Goal: Use online tool/utility: Utilize a website feature to perform a specific function

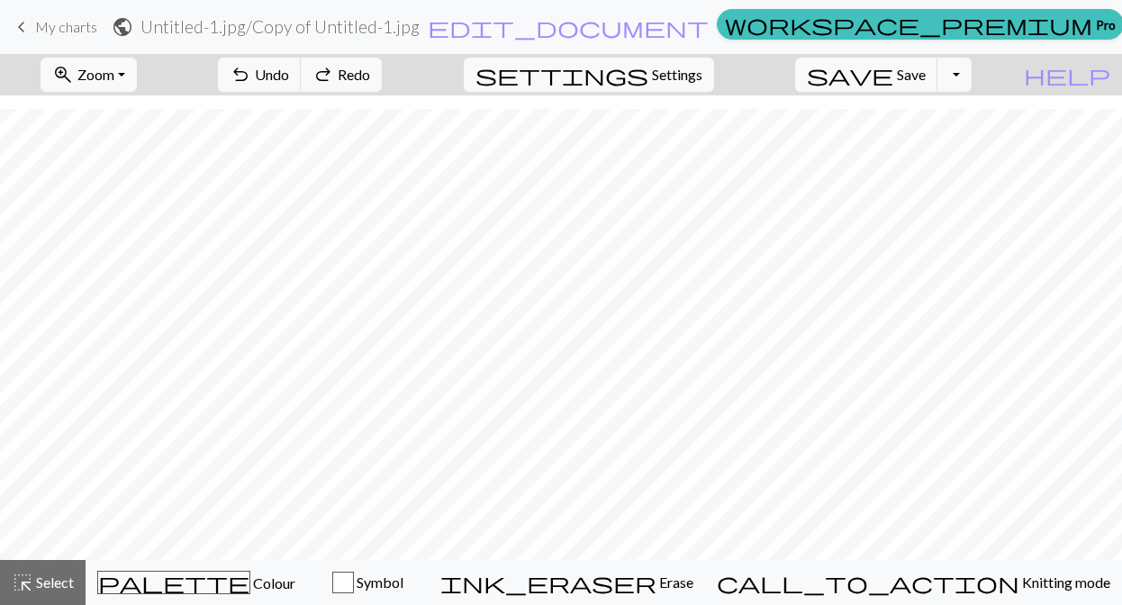
scroll to position [14, 0]
click at [251, 78] on span "undo" at bounding box center [241, 74] width 22 height 25
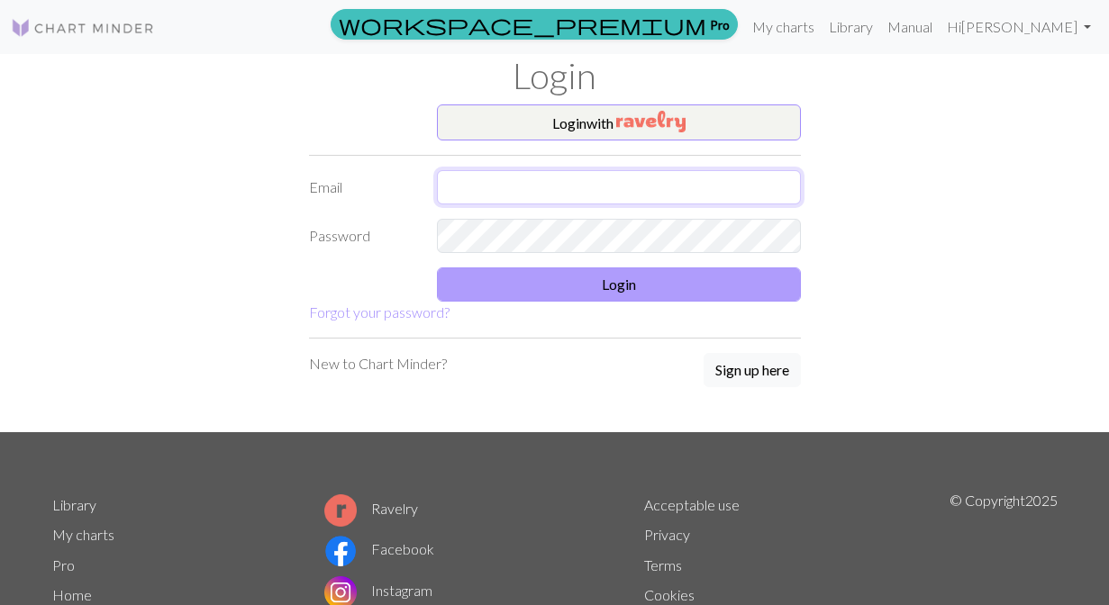
type input "[EMAIL_ADDRESS][DOMAIN_NAME]"
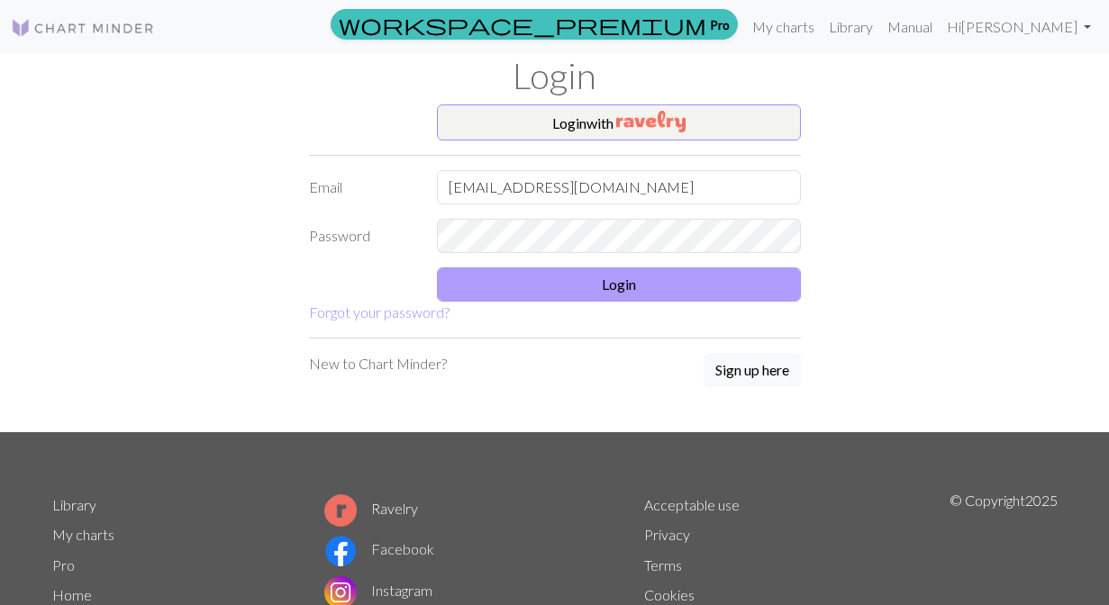
click at [524, 269] on button "Login" at bounding box center [619, 285] width 364 height 34
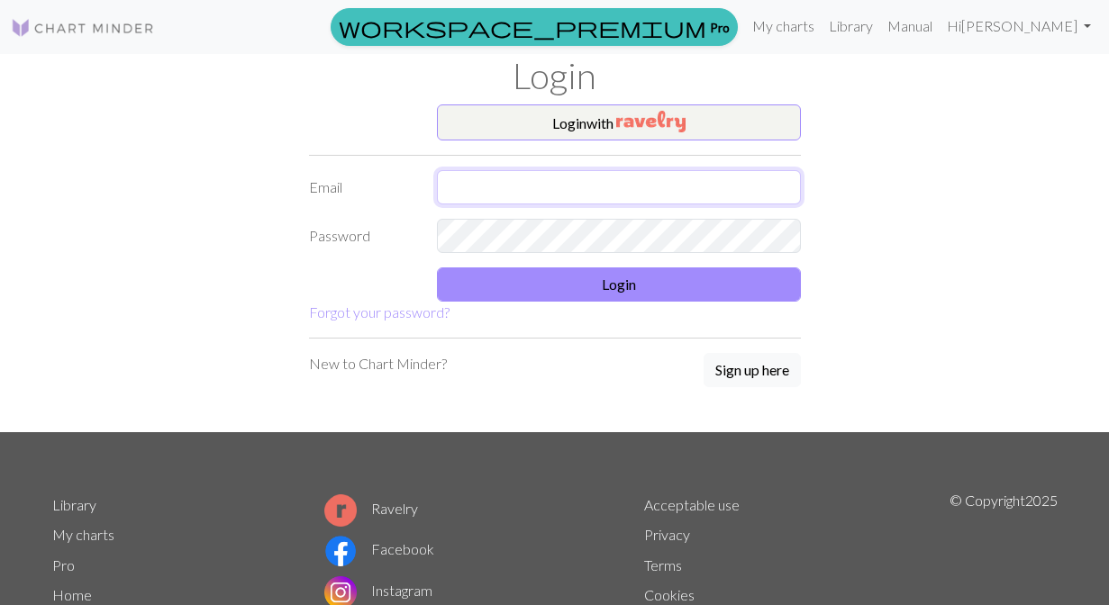
type input "[EMAIL_ADDRESS][DOMAIN_NAME]"
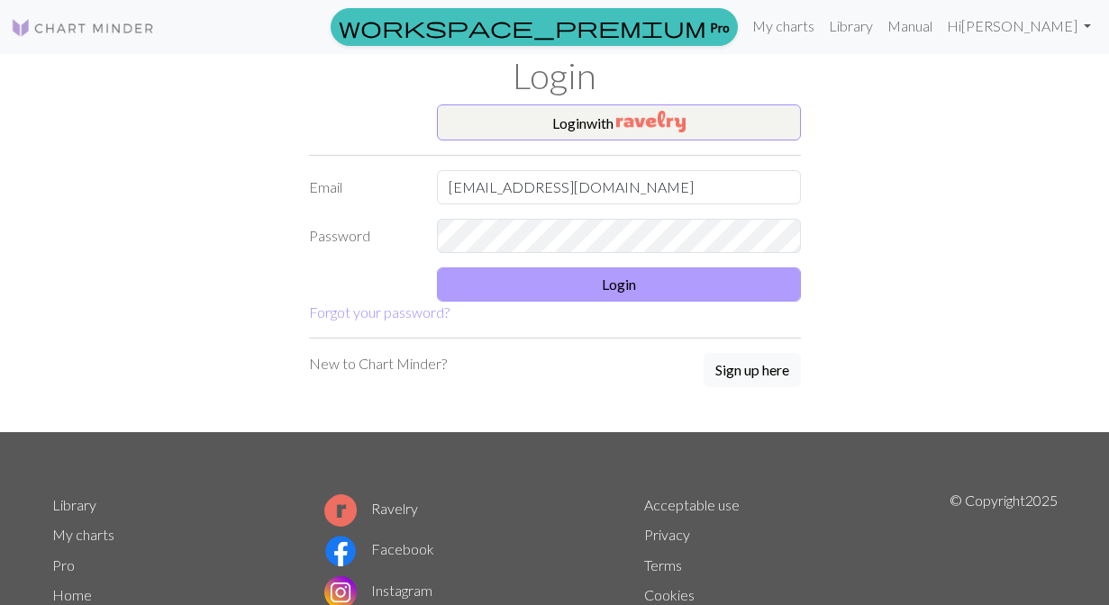
click at [544, 269] on button "Login" at bounding box center [619, 285] width 364 height 34
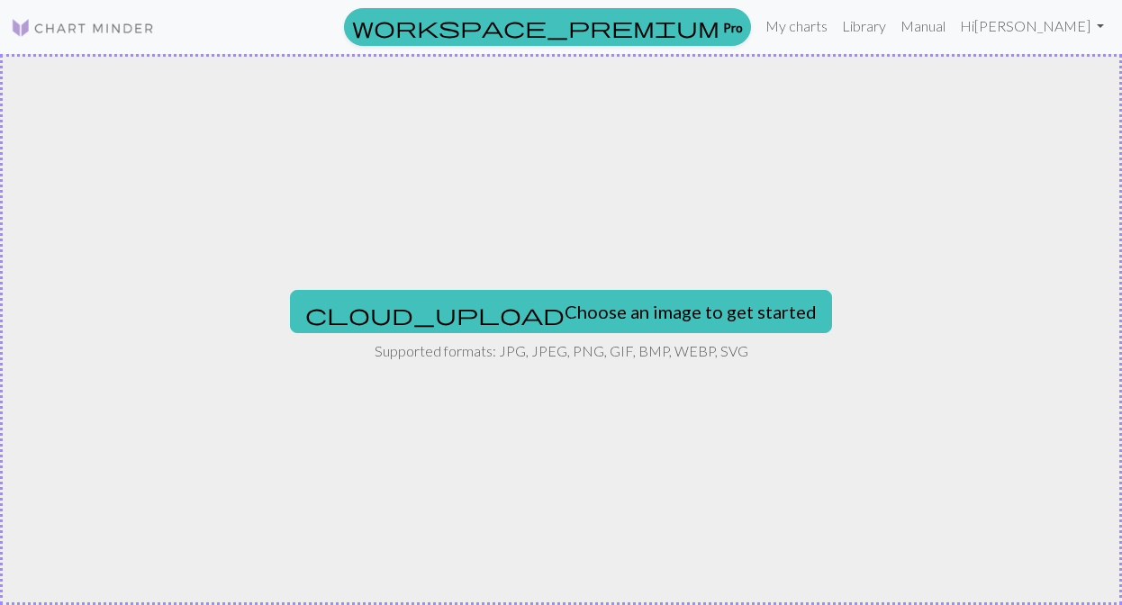
click at [60, 32] on img at bounding box center [83, 28] width 144 height 22
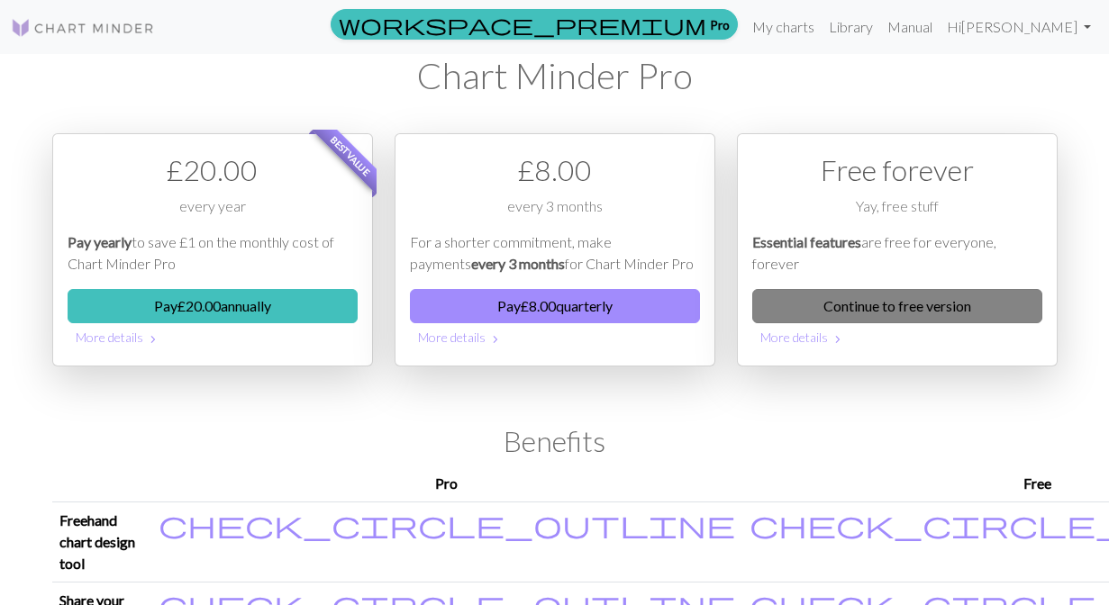
click at [884, 304] on link "Continue to free version" at bounding box center [897, 306] width 290 height 34
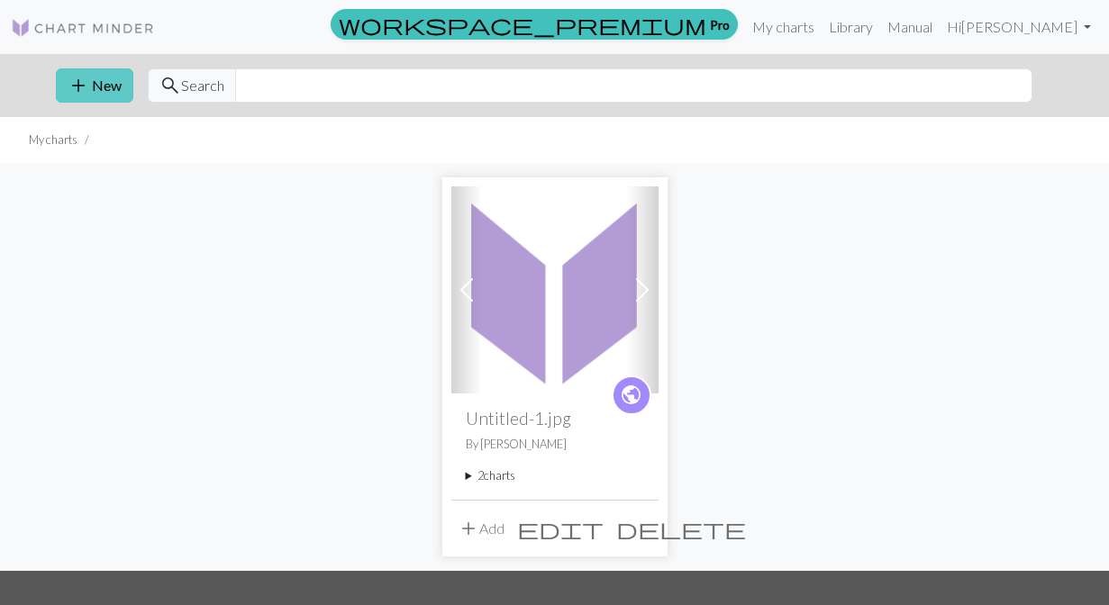
click at [97, 91] on button "add New" at bounding box center [94, 85] width 77 height 34
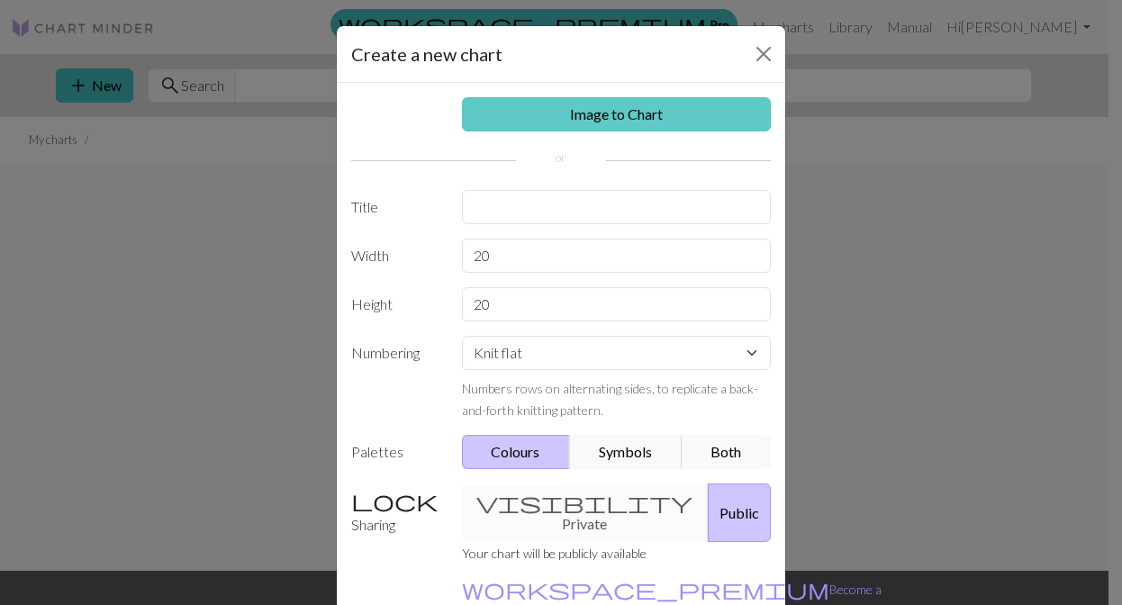
click at [588, 118] on link "Image to Chart" at bounding box center [617, 114] width 310 height 34
